Goal: Find specific page/section: Find specific page/section

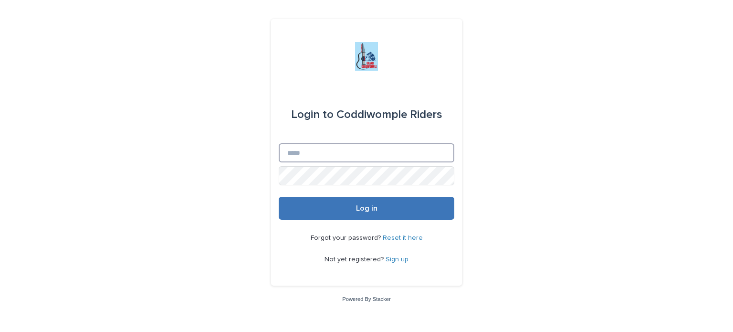
type input "**********"
click at [380, 214] on button "Log in" at bounding box center [367, 208] width 176 height 23
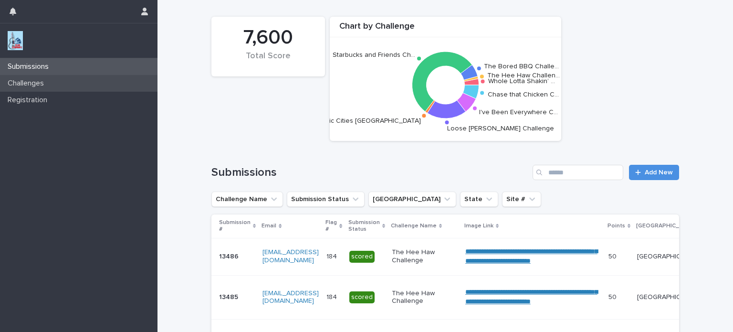
click at [44, 80] on p "Challenges" at bounding box center [28, 83] width 48 height 9
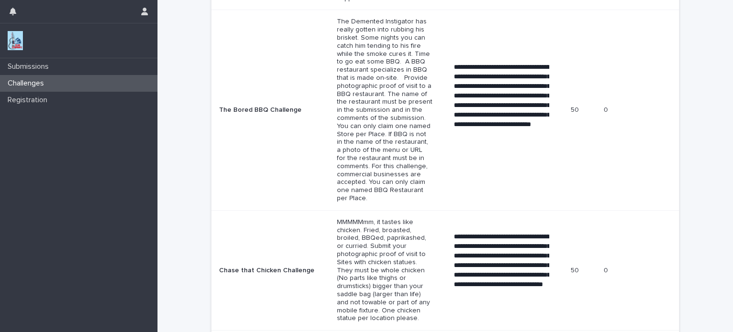
scroll to position [956, 0]
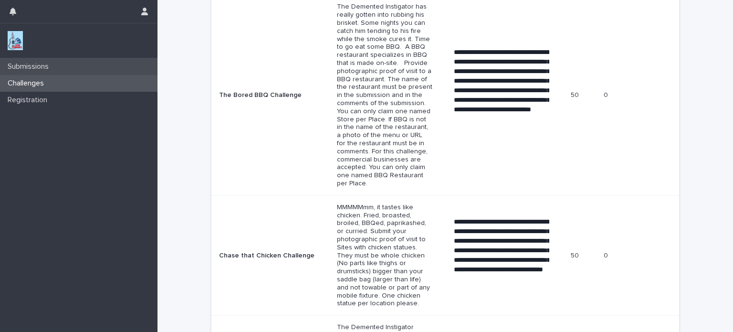
click at [37, 65] on p "Submissions" at bounding box center [30, 66] width 52 height 9
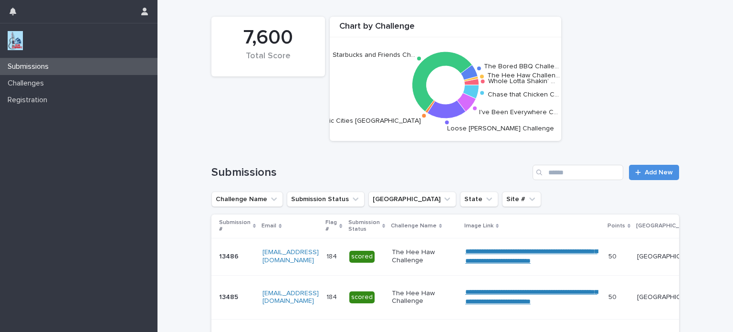
click at [16, 40] on img at bounding box center [15, 40] width 15 height 19
click at [16, 41] on img at bounding box center [15, 40] width 15 height 19
